Goal: Check status: Check status

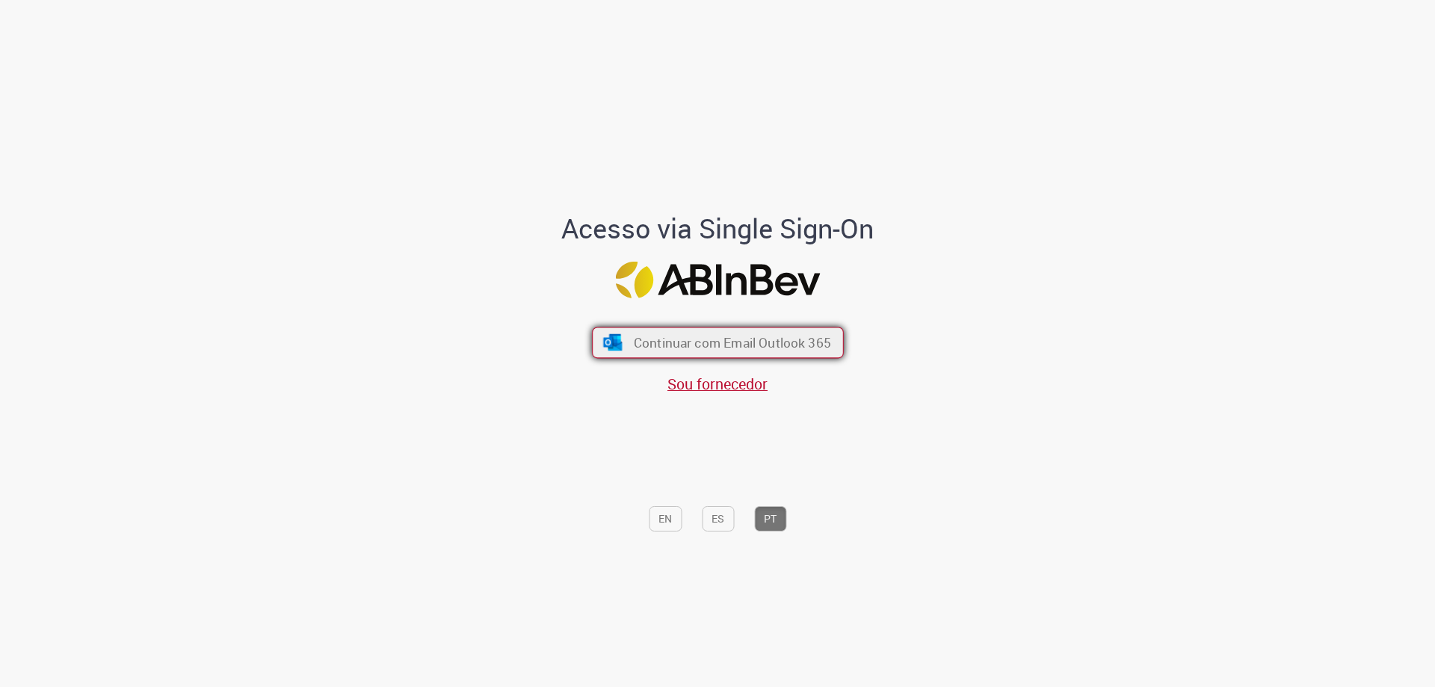
click at [751, 327] on button "Continuar com Email Outlook 365" at bounding box center [718, 342] width 252 height 31
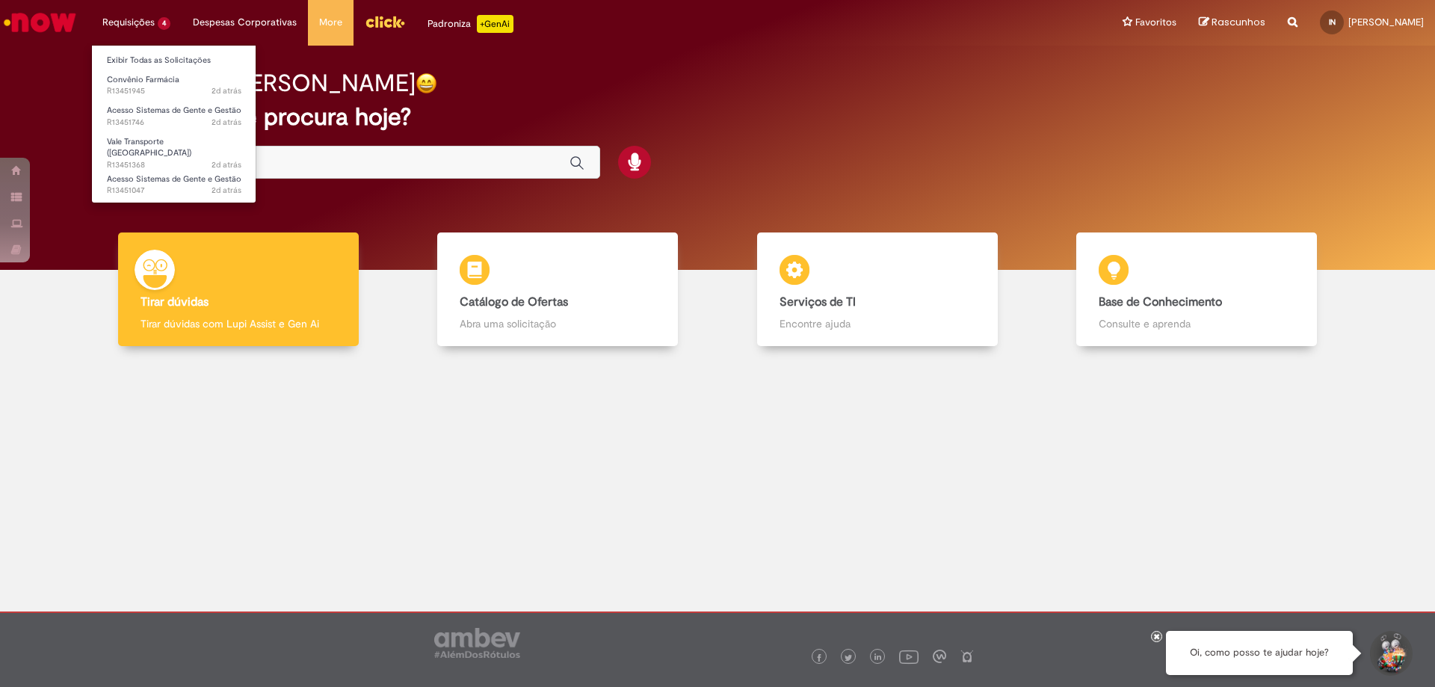
click at [145, 22] on li "Requisições 4 Exibir Todas as Solicitações Convênio Farmácia 2d atrás 2 dias at…" at bounding box center [136, 22] width 90 height 45
click at [159, 87] on span "2d atrás 2 dias atrás R13451945" at bounding box center [174, 91] width 135 height 12
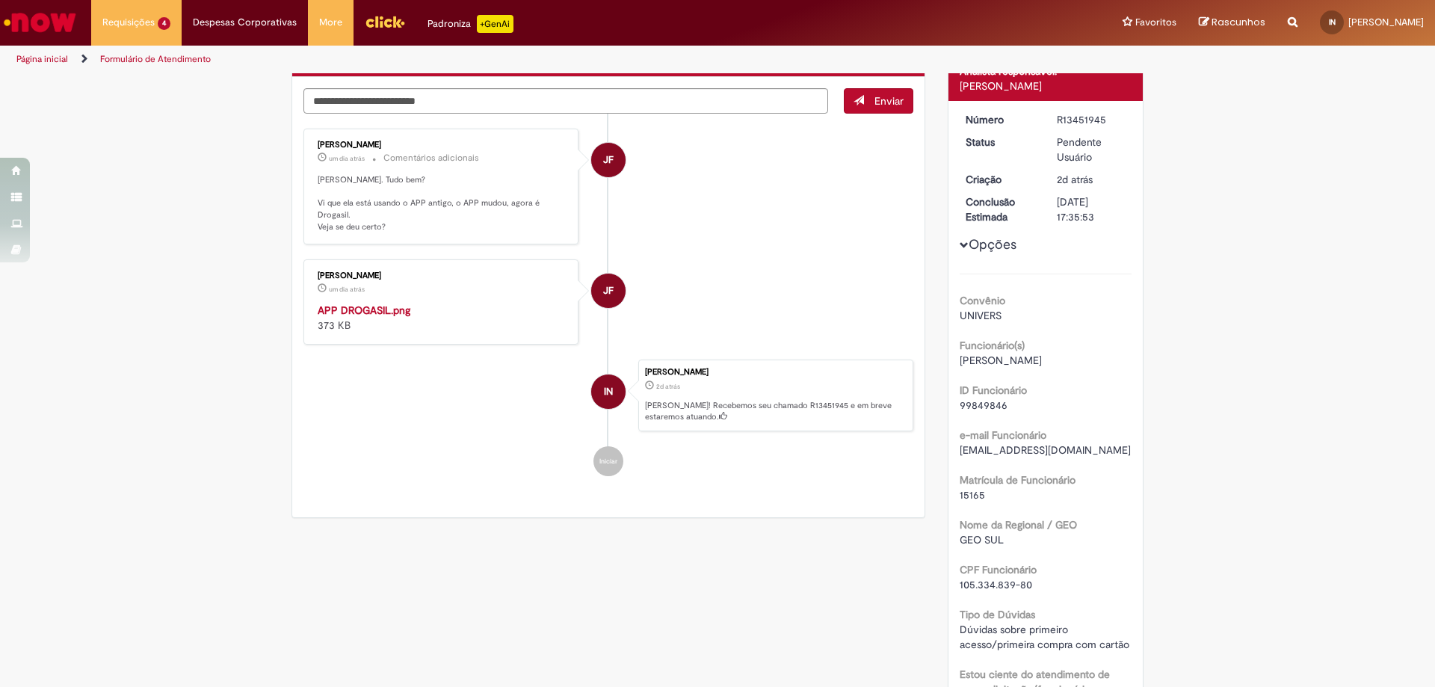
scroll to position [75, 0]
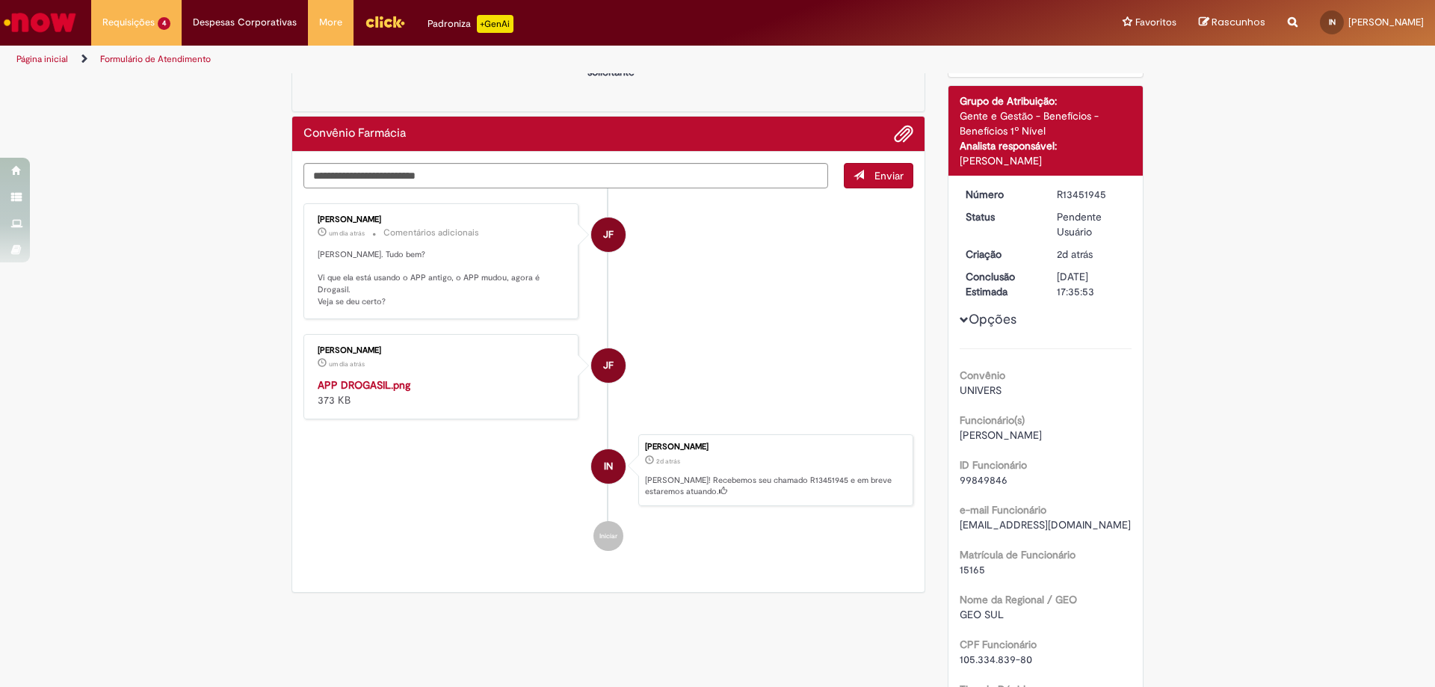
click at [378, 377] on img "Histórico de tíquete" at bounding box center [442, 377] width 249 height 0
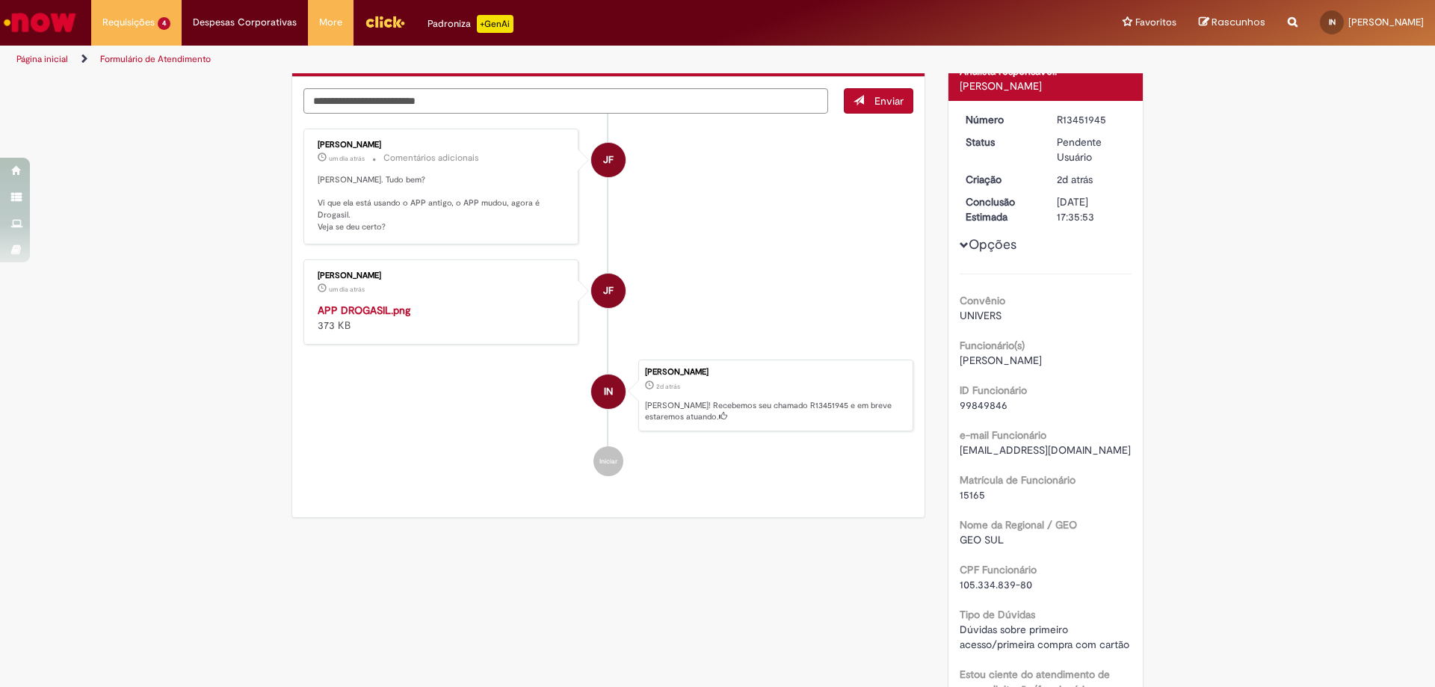
click at [389, 303] on img "Histórico de tíquete" at bounding box center [442, 303] width 249 height 0
click at [369, 303] on img "Histórico de tíquete" at bounding box center [442, 303] width 249 height 0
drag, startPoint x: 369, startPoint y: 387, endPoint x: 466, endPoint y: 460, distance: 121.1
click at [318, 303] on link "Histórico de tíquete" at bounding box center [318, 303] width 0 height 0
click at [381, 303] on img "Histórico de tíquete" at bounding box center [442, 303] width 249 height 0
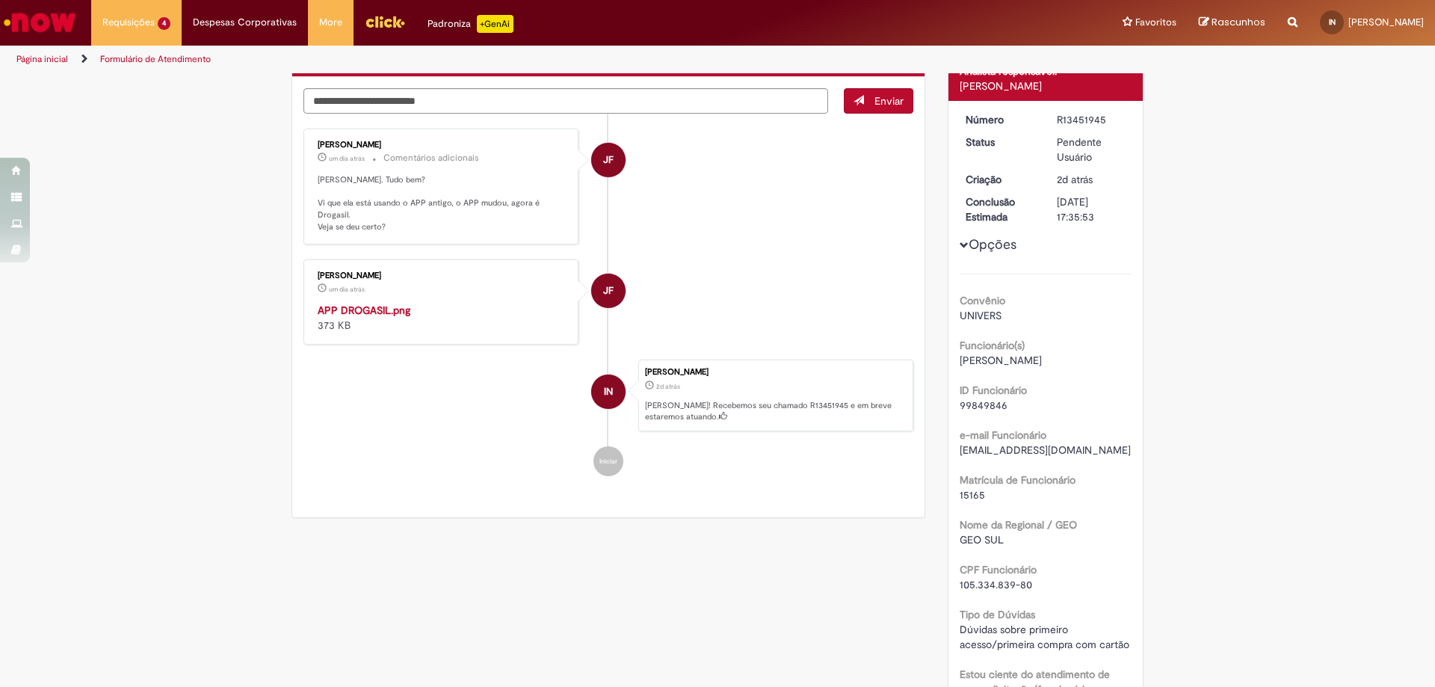
drag, startPoint x: 369, startPoint y: 392, endPoint x: 455, endPoint y: 478, distance: 122.1
click at [318, 303] on link "Histórico de tíquete" at bounding box center [318, 303] width 0 height 0
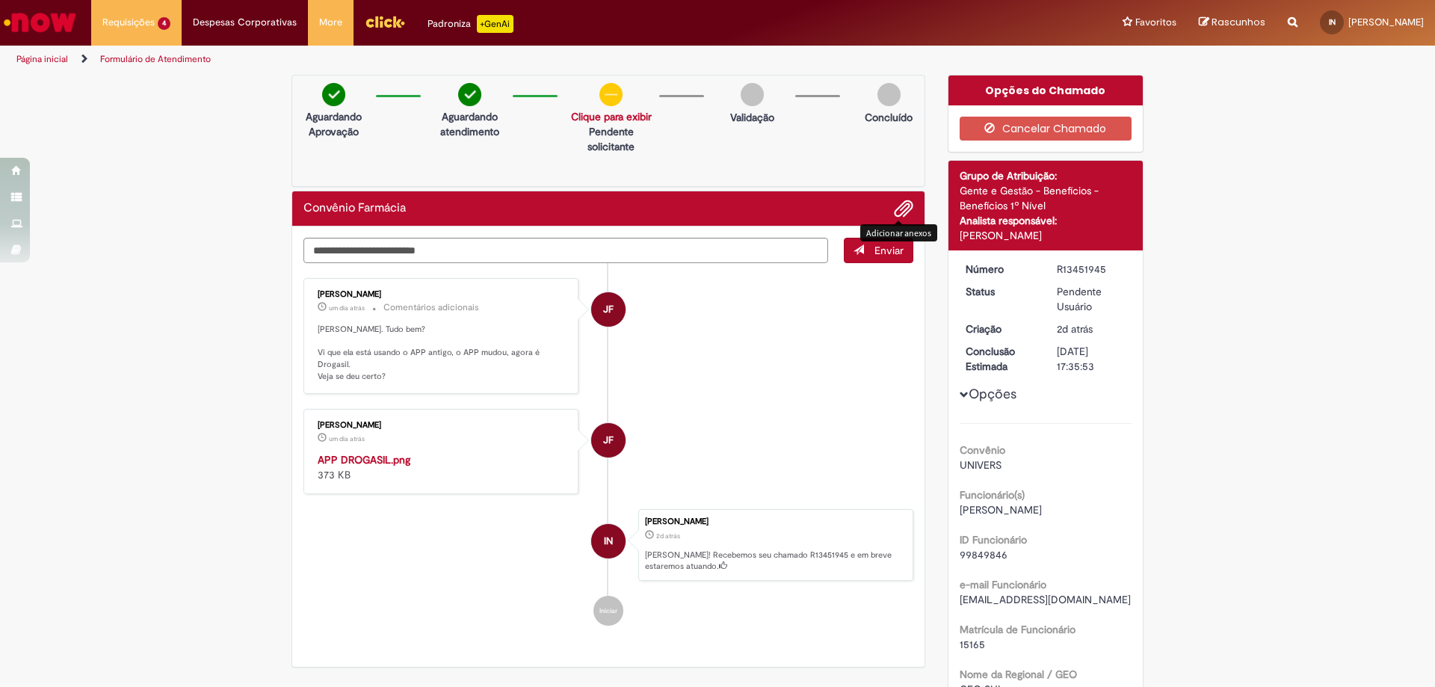
click at [904, 208] on span "Adicionar anexos" at bounding box center [904, 209] width 18 height 18
click at [892, 222] on div "Adicionar anexos" at bounding box center [898, 233] width 77 height 25
click at [895, 215] on span "Adicionar anexos" at bounding box center [904, 209] width 18 height 18
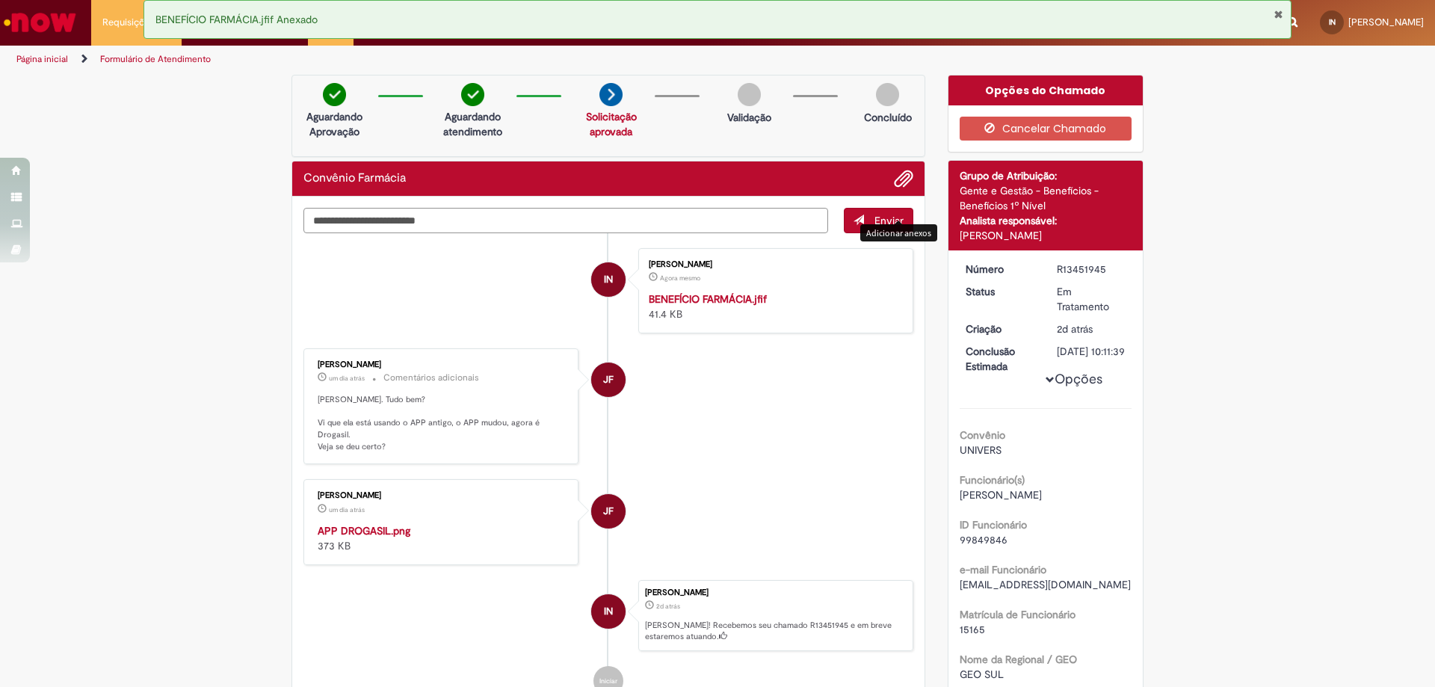
click at [543, 214] on textarea "Digite sua mensagem aqui..." at bounding box center [565, 220] width 525 height 25
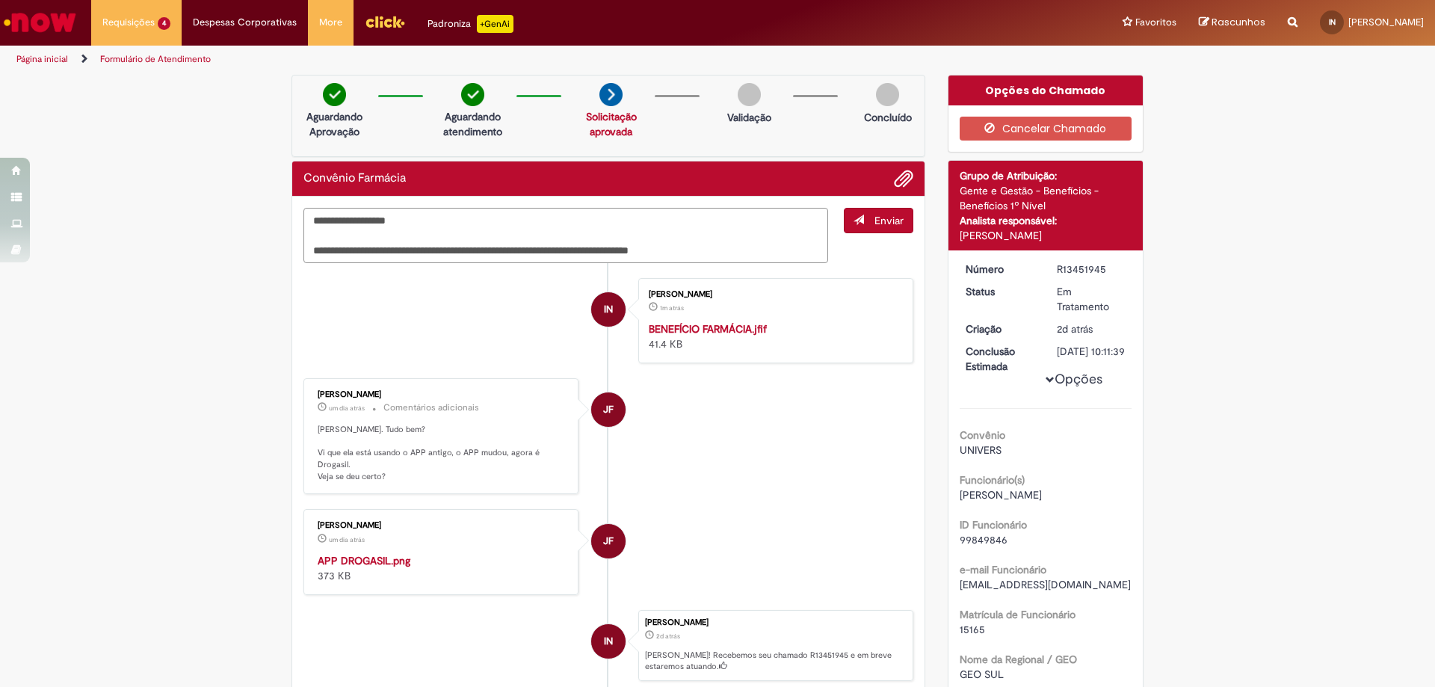
click at [753, 250] on textarea "**********" at bounding box center [565, 235] width 525 height 55
click at [701, 251] on textarea "**********" at bounding box center [565, 235] width 525 height 55
click at [755, 247] on textarea "**********" at bounding box center [565, 235] width 525 height 55
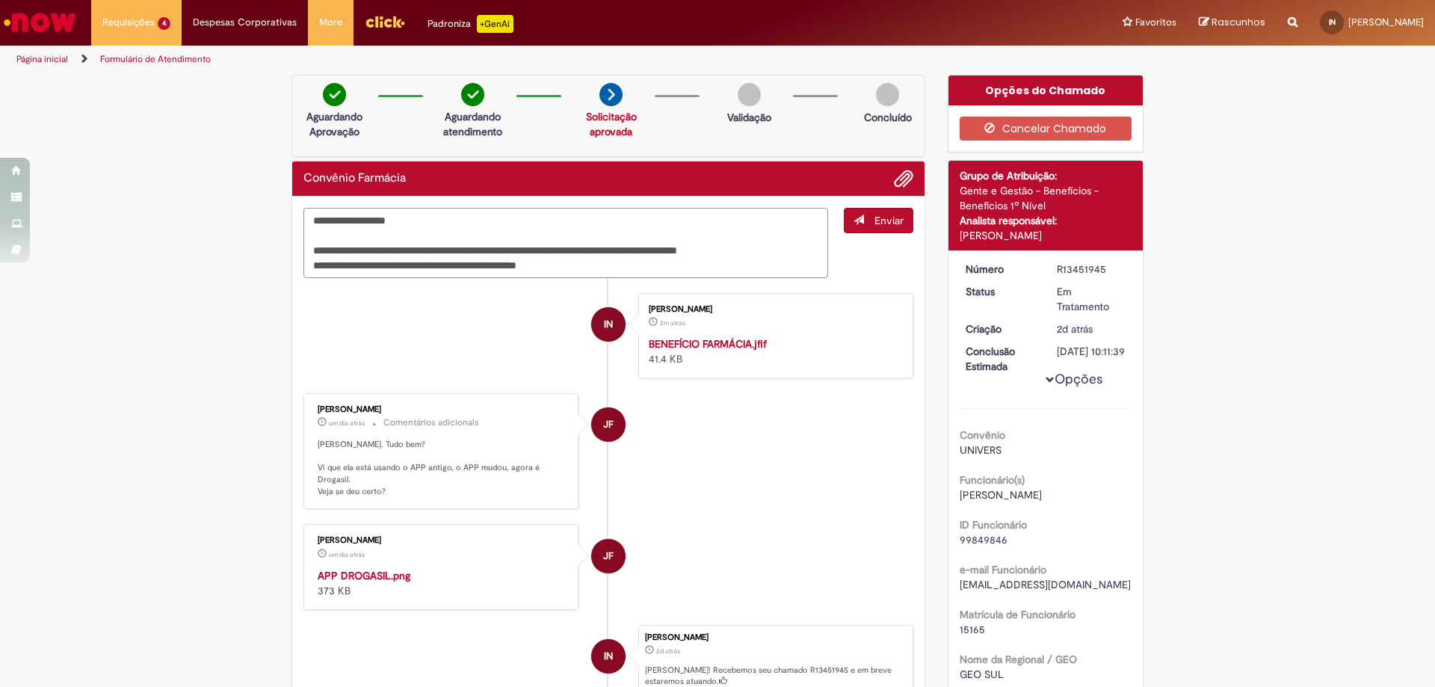
click at [460, 234] on textarea "**********" at bounding box center [565, 243] width 525 height 70
click at [597, 268] on textarea "**********" at bounding box center [565, 243] width 525 height 70
type textarea "**********"
click at [880, 226] on span "Enviar" at bounding box center [889, 220] width 29 height 13
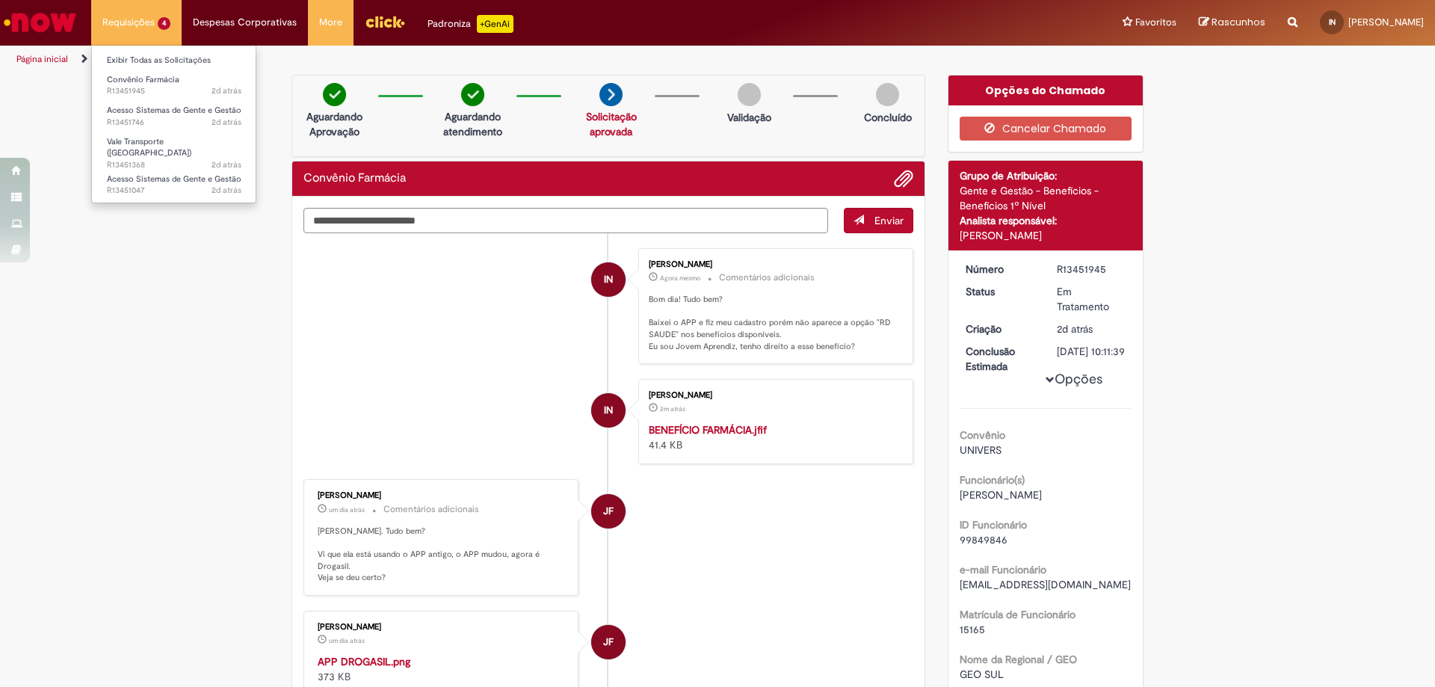
click at [138, 32] on li "Requisições 4 Exibir Todas as Solicitações Convênio Farmácia 2d atrás 2 dias at…" at bounding box center [136, 22] width 90 height 45
click at [141, 107] on span "Acesso Sistemas de Gente e Gestão" at bounding box center [174, 110] width 135 height 11
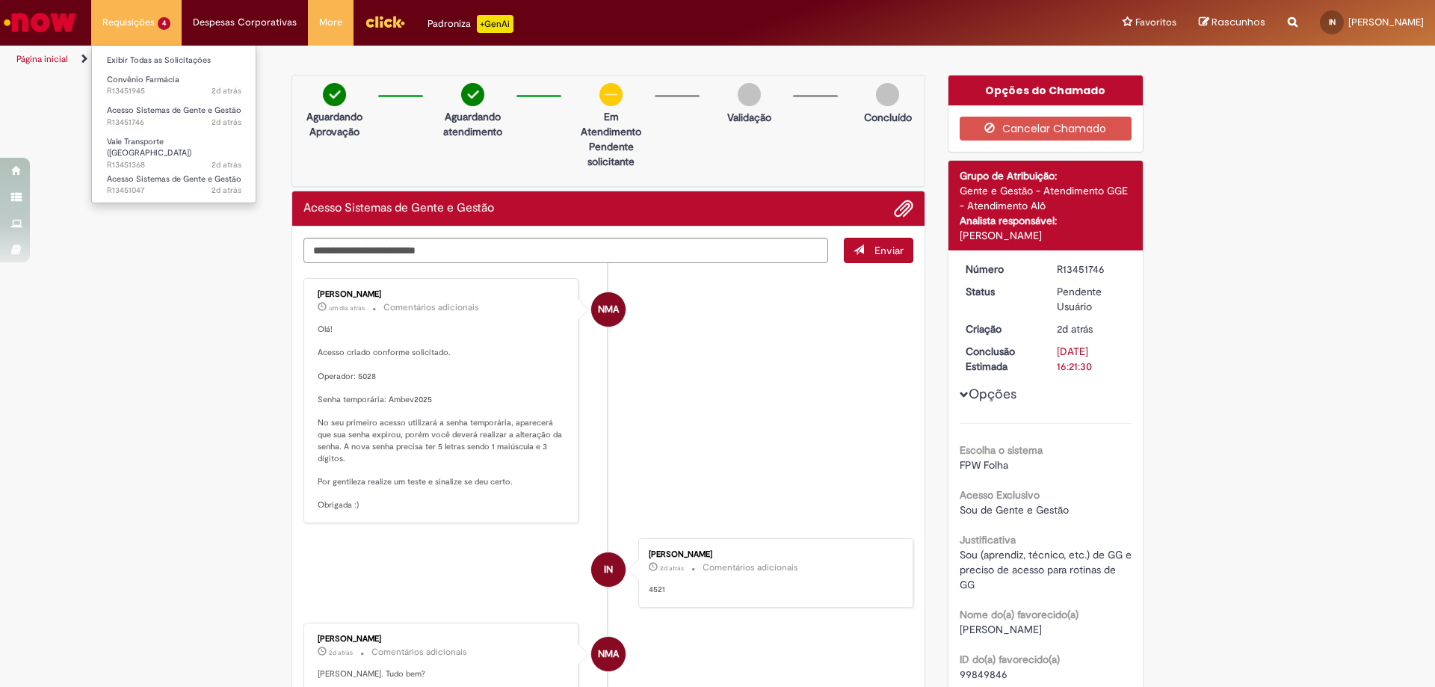
click at [142, 31] on li "Requisições 4 Exibir Todas as Solicitações Convênio Farmácia 2d atrás 2 dias at…" at bounding box center [136, 22] width 90 height 45
click at [151, 173] on span "Acesso Sistemas de Gente e Gestão" at bounding box center [174, 178] width 135 height 11
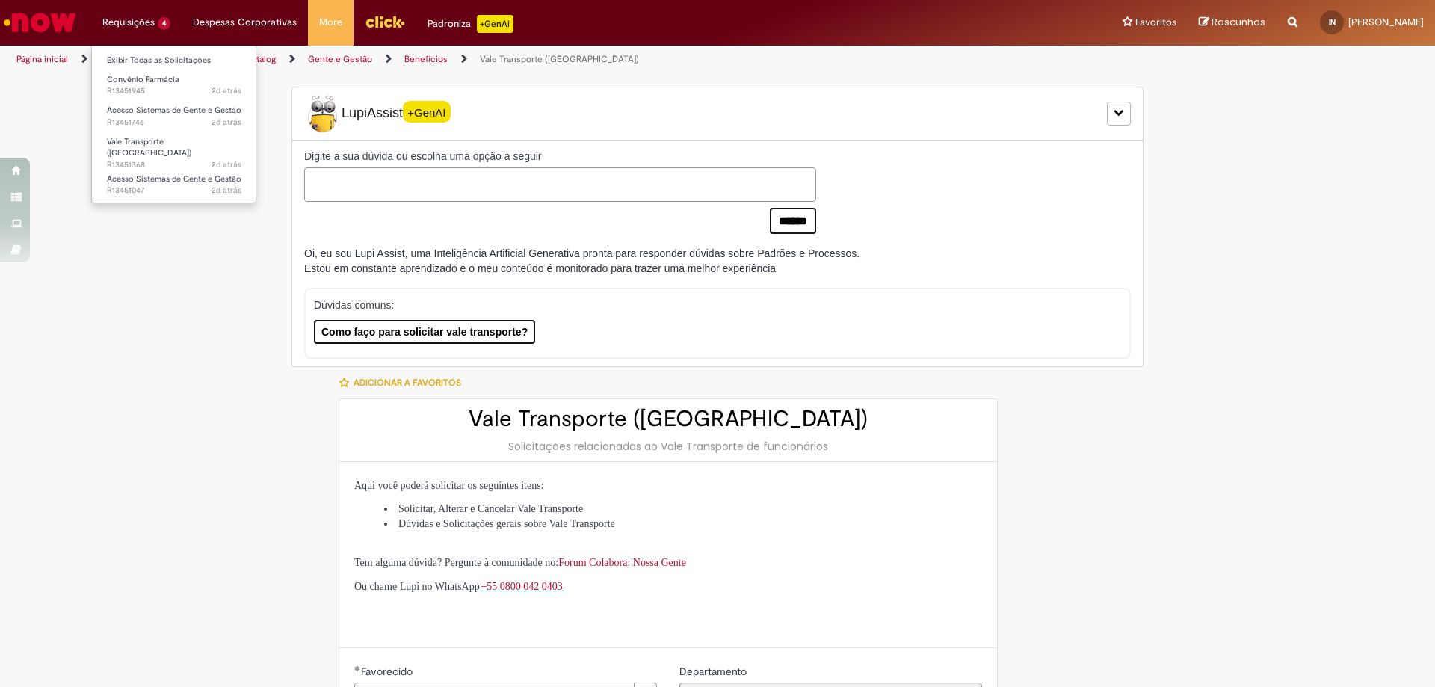
click at [134, 16] on li "Requisições 4 Exibir Todas as Solicitações Convênio Farmácia 2d atrás 2 dias at…" at bounding box center [136, 22] width 90 height 45
click at [165, 140] on span "Vale Transporte ([GEOGRAPHIC_DATA])" at bounding box center [149, 147] width 84 height 23
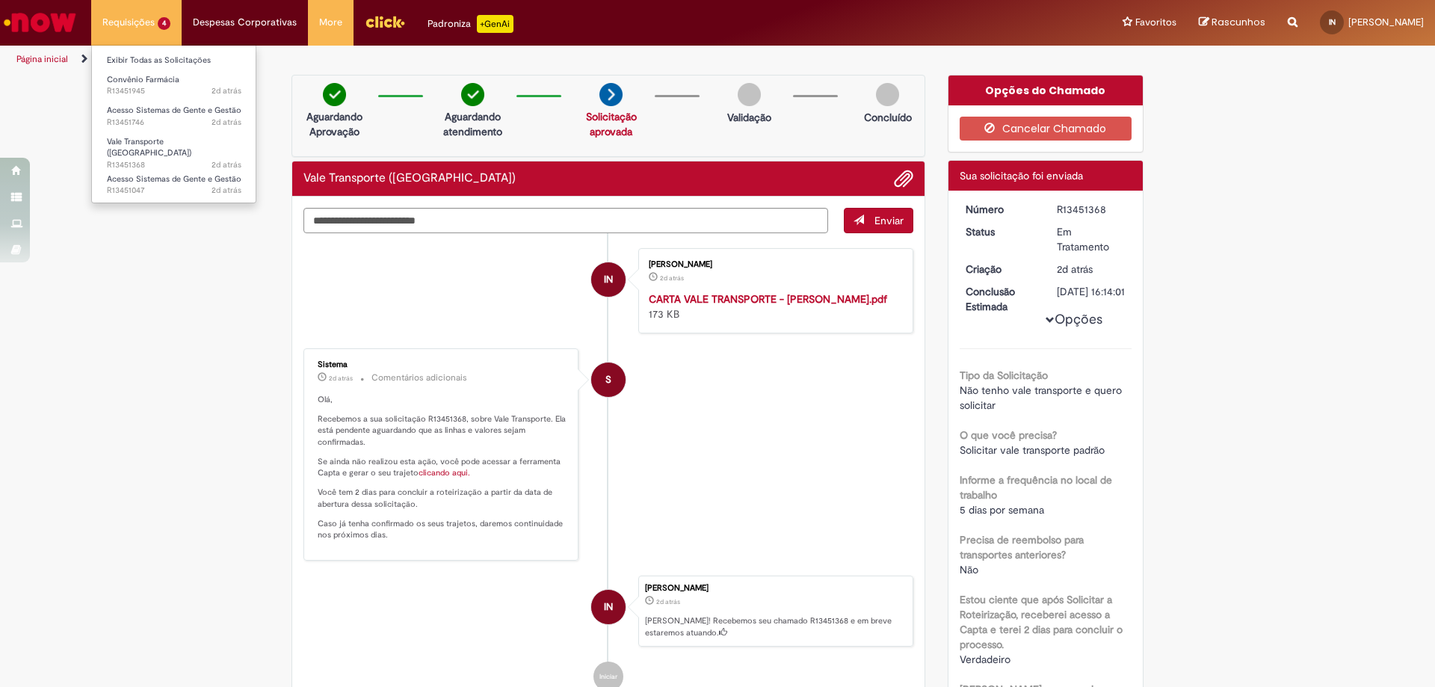
click at [139, 29] on li "Requisições 4 Exibir Todas as Solicitações Convênio Farmácia 2d atrás 2 dias at…" at bounding box center [136, 22] width 90 height 45
click at [175, 175] on span "Acesso Sistemas de Gente e Gestão" at bounding box center [174, 178] width 135 height 11
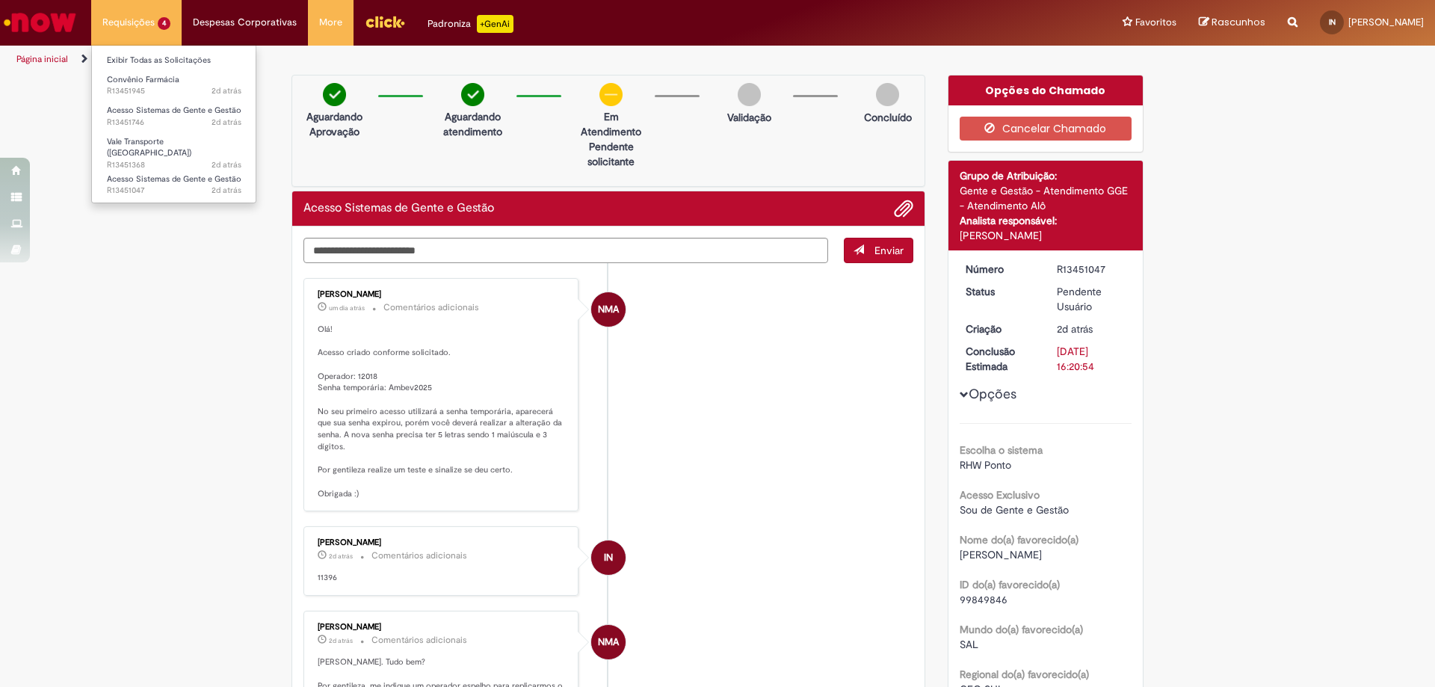
click at [155, 30] on li "Requisições 4 Exibir Todas as Solicitações Convênio Farmácia 2d atrás 2 dias at…" at bounding box center [136, 22] width 90 height 45
click at [167, 114] on span "Acesso Sistemas de Gente e Gestão" at bounding box center [174, 110] width 135 height 11
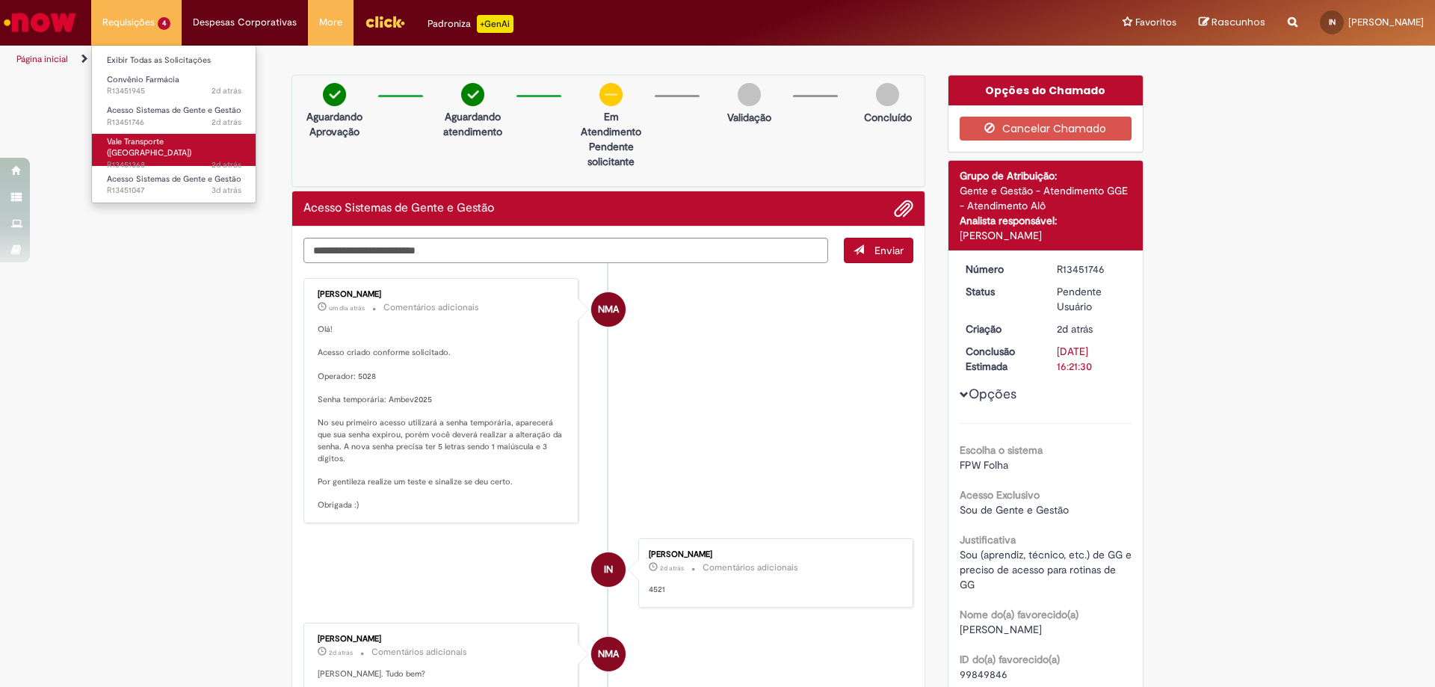
click at [170, 147] on link "Vale Transporte (VT) 2d atrás 2 dias atrás R13451368" at bounding box center [174, 150] width 164 height 32
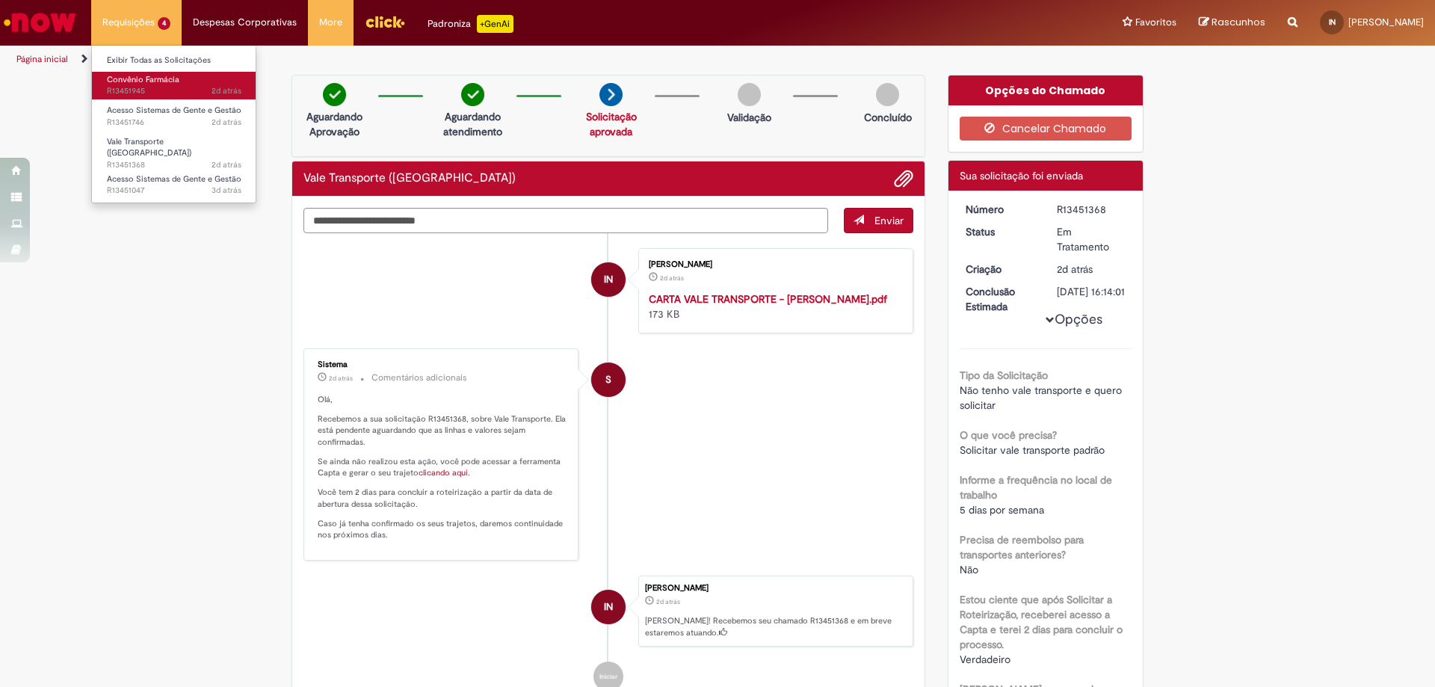
click at [173, 81] on span "Convênio Farmácia" at bounding box center [143, 79] width 73 height 11
